Goal: Task Accomplishment & Management: Manage account settings

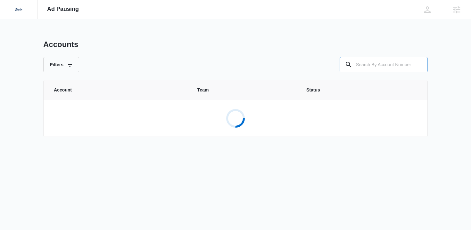
click at [396, 66] on input "text" at bounding box center [384, 64] width 88 height 15
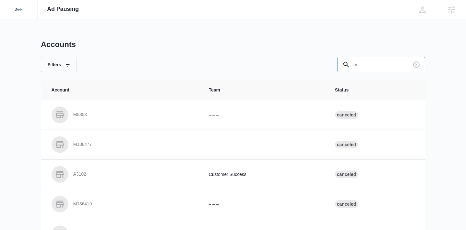
type input "t"
type input "m324563"
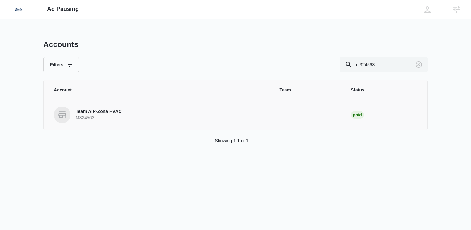
click at [106, 112] on p "Team AIR-Zona HVAC" at bounding box center [99, 112] width 46 height 6
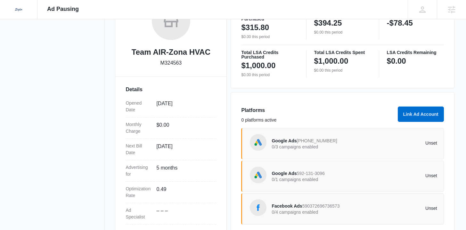
scroll to position [155, 0]
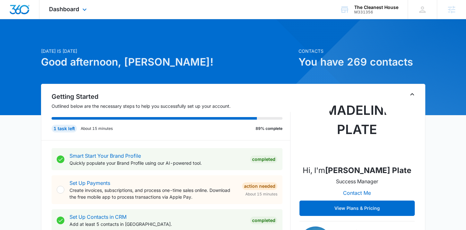
click at [79, 13] on div "Dashboard Apps Reputation Forms CRM Email Social POS Content Ads Intelligence F…" at bounding box center [68, 9] width 59 height 19
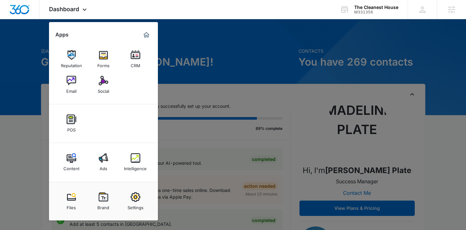
click at [134, 197] on img at bounding box center [136, 198] width 10 height 10
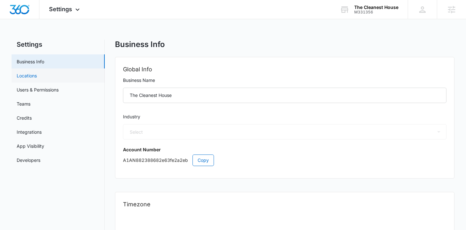
select select "38"
select select "US"
select select "America/Denver"
click at [32, 115] on link "Credits" at bounding box center [24, 118] width 15 height 7
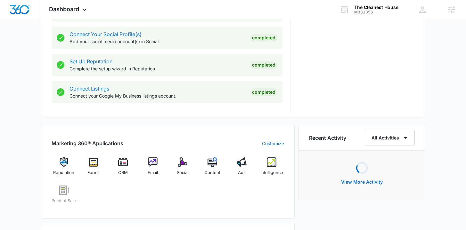
scroll to position [358, 0]
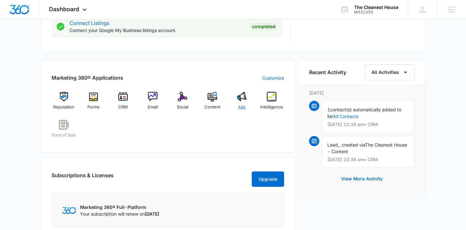
click at [239, 100] on img at bounding box center [242, 97] width 10 height 10
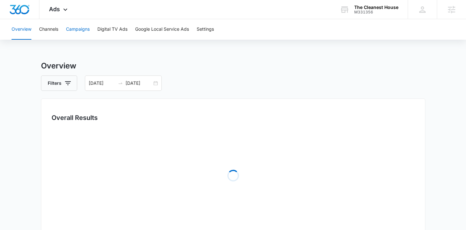
click at [83, 29] on button "Campaigns" at bounding box center [78, 29] width 24 height 21
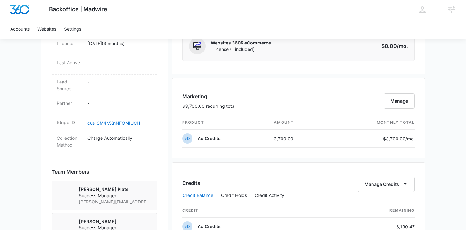
scroll to position [452, 0]
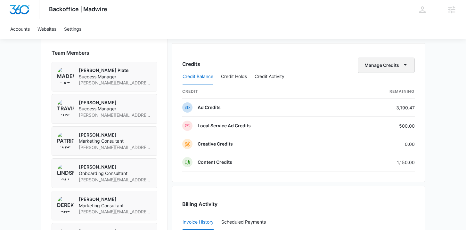
click at [377, 62] on button "Manage Credits" at bounding box center [386, 65] width 57 height 15
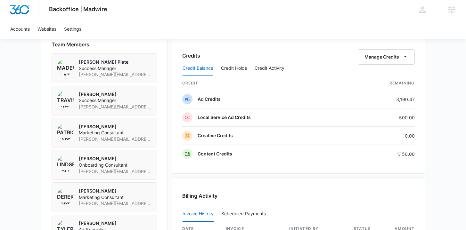
scroll to position [460, 0]
click at [390, 57] on button "Manage Credits" at bounding box center [386, 57] width 57 height 15
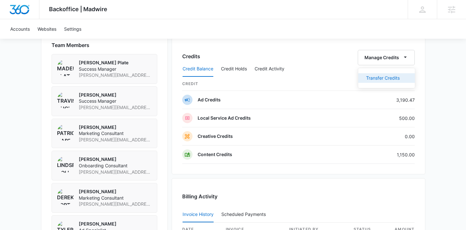
click at [385, 77] on div "Transfer Credits" at bounding box center [383, 78] width 34 height 4
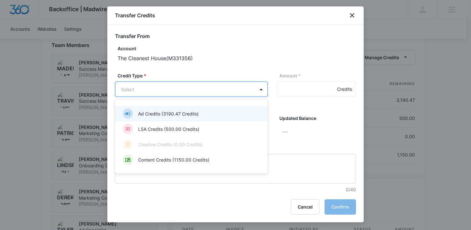
click at [195, 116] on p "Ad Credits (3190.47 Credits)" at bounding box center [168, 114] width 61 height 7
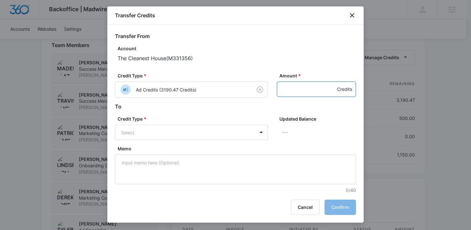
click at [285, 88] on input "Amount *" at bounding box center [316, 89] width 79 height 15
click at [307, 208] on button "Cancel" at bounding box center [305, 207] width 29 height 15
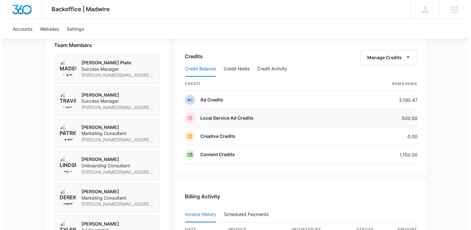
scroll to position [297, 0]
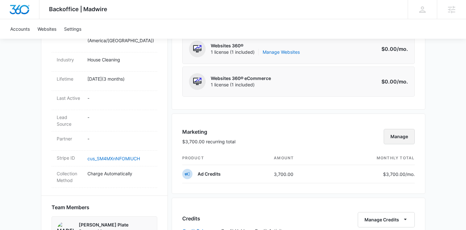
click at [394, 136] on button "Manage" at bounding box center [399, 136] width 31 height 15
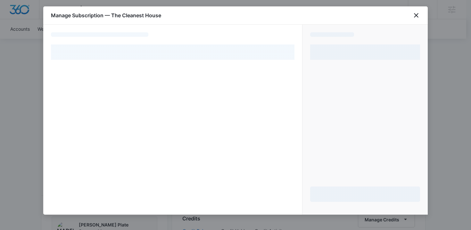
select select "pm_1RTTzAA4n8RTgNjUMSvckNNq"
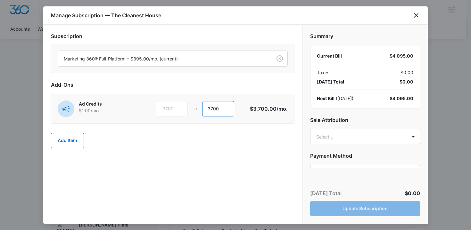
drag, startPoint x: 223, startPoint y: 107, endPoint x: 181, endPoint y: 104, distance: 41.4
click at [181, 104] on div "3700 3700" at bounding box center [203, 108] width 94 height 15
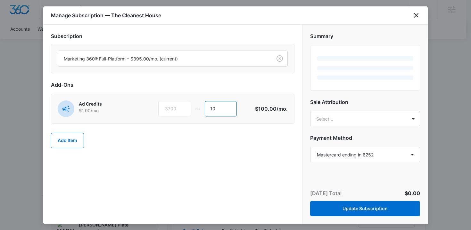
type input "1"
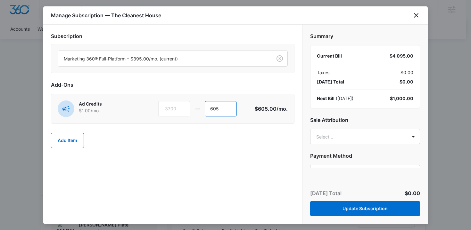
type input "605"
click at [349, 115] on div "Summary Current Bill $4,095.00 Taxes $0.00 Today’s Total $0.00 Next Bill ( Sep …" at bounding box center [364, 96] width 125 height 143
click at [349, 138] on body "Backoffice | Madwire Apps Settings TB Travis Buchanan travis.buchanan@madwire.c…" at bounding box center [235, 134] width 471 height 863
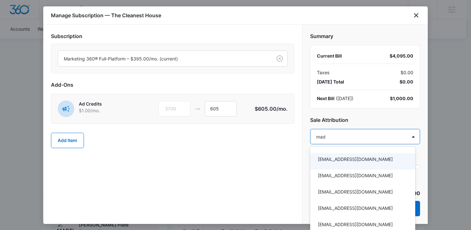
type input "made"
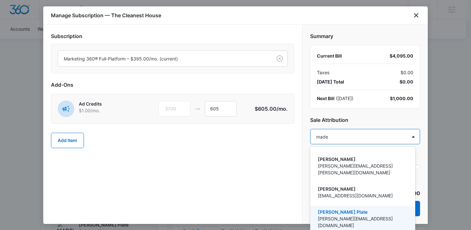
click at [333, 209] on p "Madeline Plate" at bounding box center [362, 212] width 88 height 7
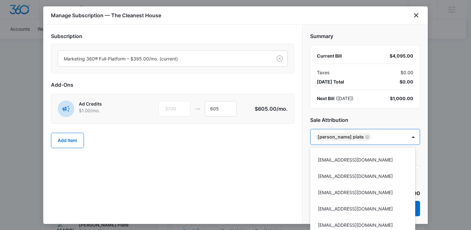
click at [294, 180] on div at bounding box center [235, 115] width 471 height 230
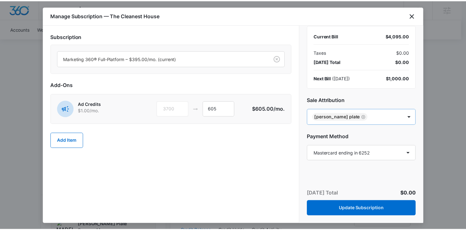
scroll to position [37, 0]
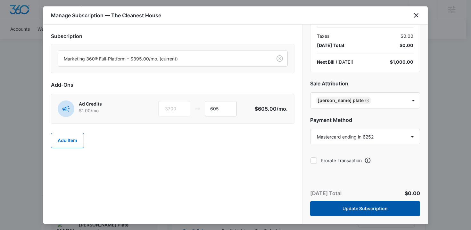
click at [355, 206] on button "Update Subscription" at bounding box center [365, 208] width 110 height 15
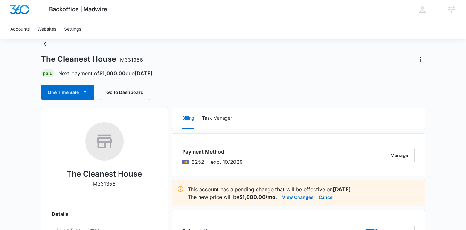
scroll to position [0, 0]
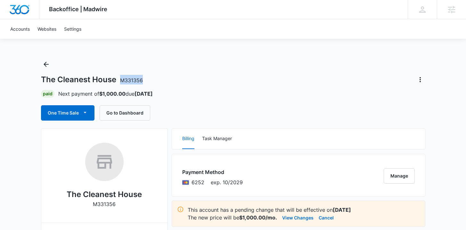
drag, startPoint x: 145, startPoint y: 78, endPoint x: 119, endPoint y: 78, distance: 25.6
click at [119, 78] on div "The Cleanest House M331356" at bounding box center [233, 80] width 384 height 10
copy span "M331356"
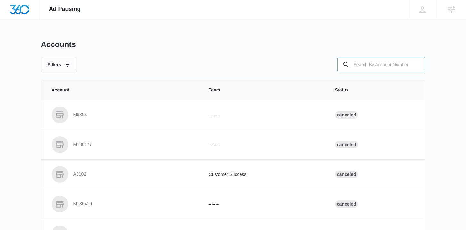
click at [375, 65] on input "text" at bounding box center [381, 64] width 88 height 15
paste input "M331356"
type input "M331356"
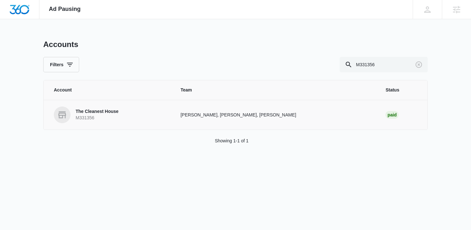
click at [103, 112] on p "The Cleanest House" at bounding box center [97, 112] width 43 height 6
